Goal: Transaction & Acquisition: Purchase product/service

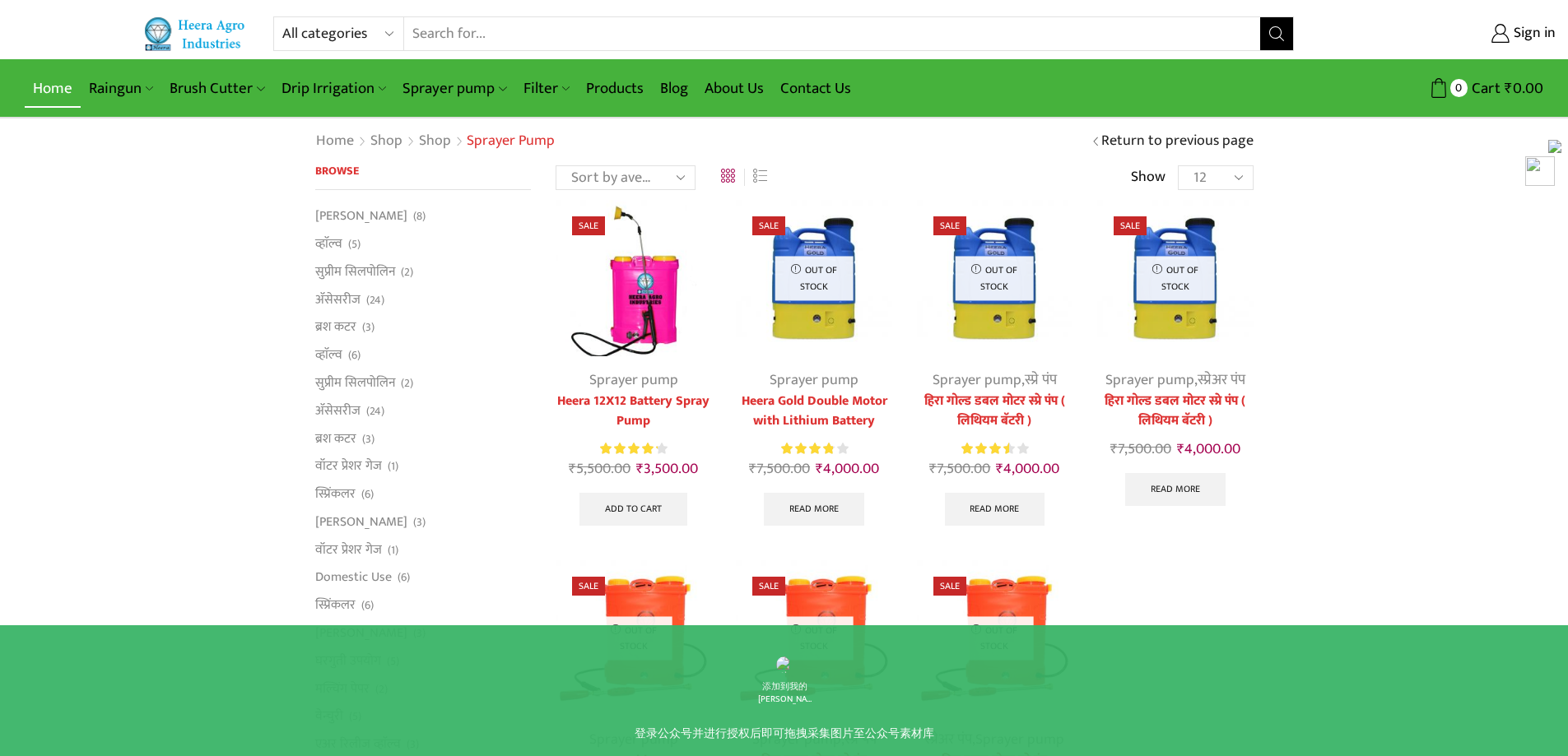
click at [49, 88] on link "Home" at bounding box center [53, 88] width 56 height 38
click at [696, 306] on img at bounding box center [633, 278] width 155 height 155
